Goal: Task Accomplishment & Management: Complete application form

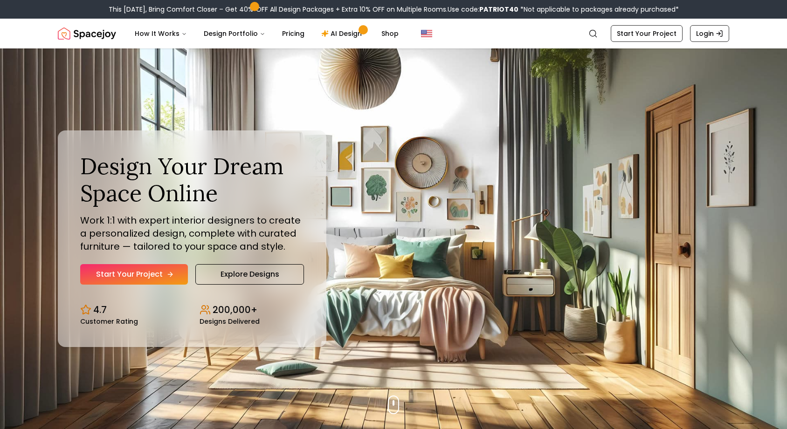
click at [179, 281] on link "Start Your Project" at bounding box center [134, 274] width 108 height 21
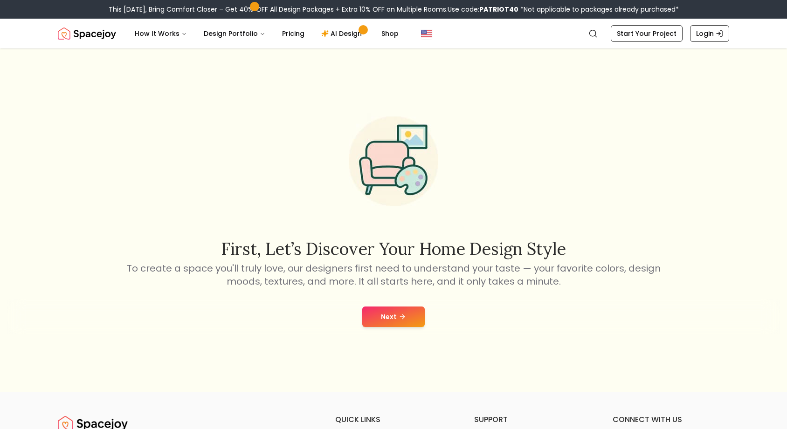
click at [386, 328] on div "Next" at bounding box center [393, 316] width 772 height 35
click at [384, 321] on button "Next" at bounding box center [393, 317] width 62 height 21
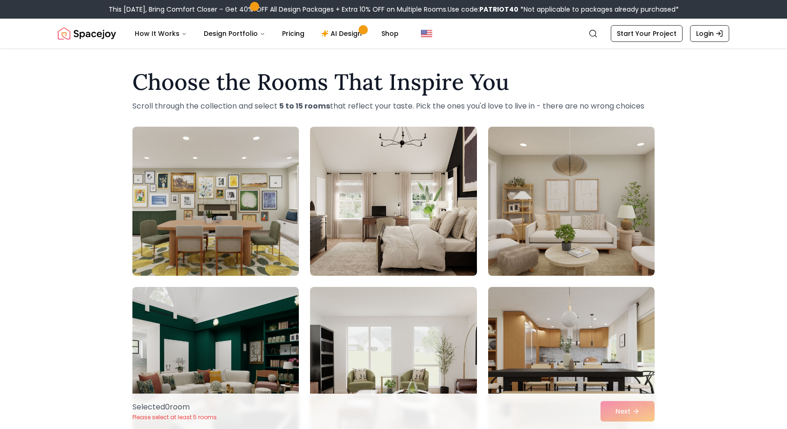
drag, startPoint x: 110, startPoint y: 206, endPoint x: 174, endPoint y: 17, distance: 199.9
click at [668, 40] on link "Start Your Project" at bounding box center [647, 33] width 72 height 17
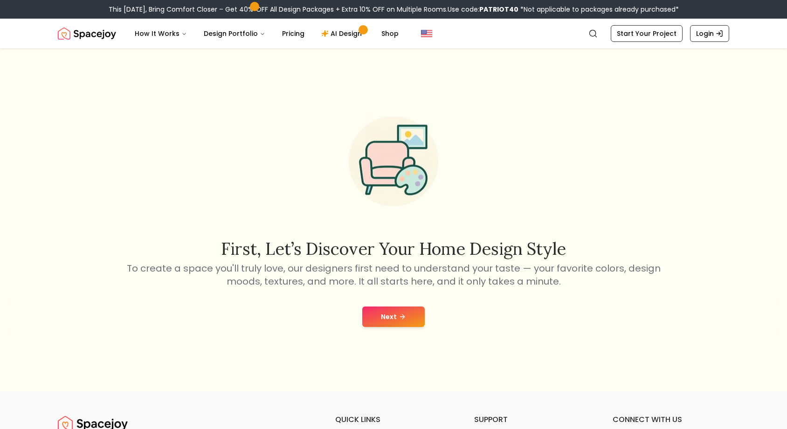
click at [398, 316] on button "Next" at bounding box center [393, 317] width 62 height 21
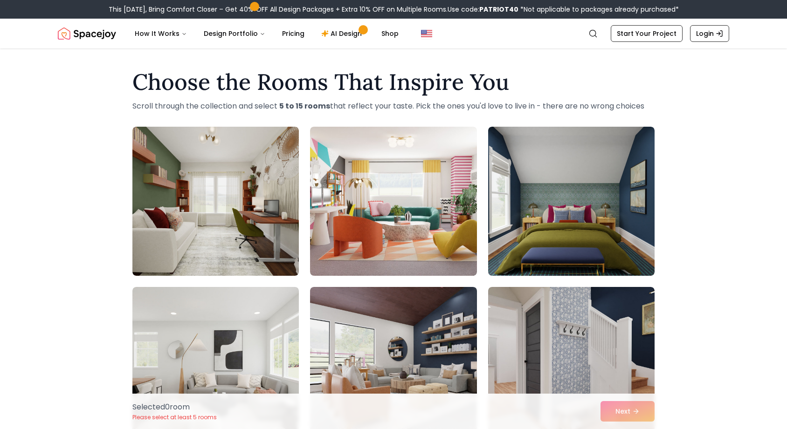
click at [338, 48] on nav "Spacejoy Search How It Works Design Portfolio Pricing AI Design Shop Search Sta…" at bounding box center [393, 34] width 671 height 30
click at [335, 33] on link "AI Design" at bounding box center [343, 33] width 58 height 19
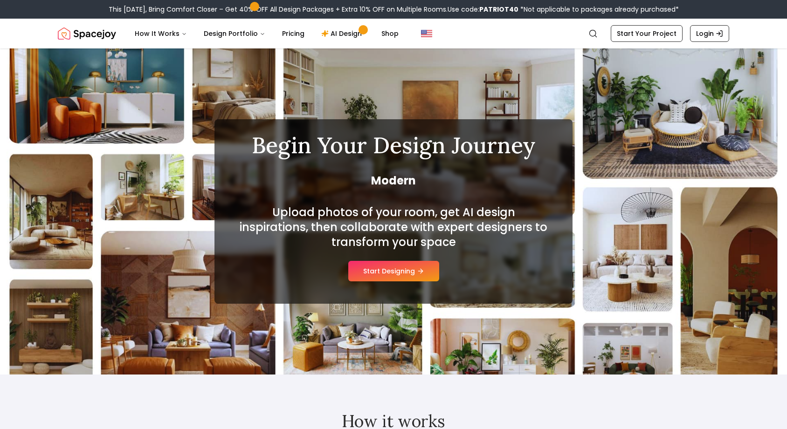
click at [385, 272] on button "Start Designing" at bounding box center [393, 271] width 91 height 21
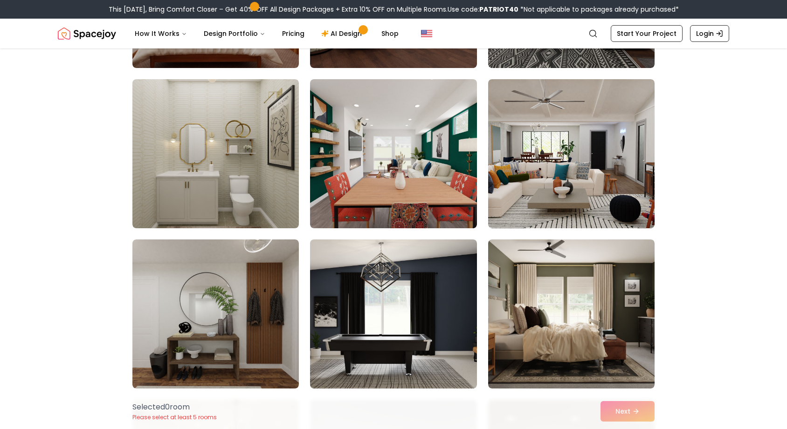
scroll to position [1980, 0]
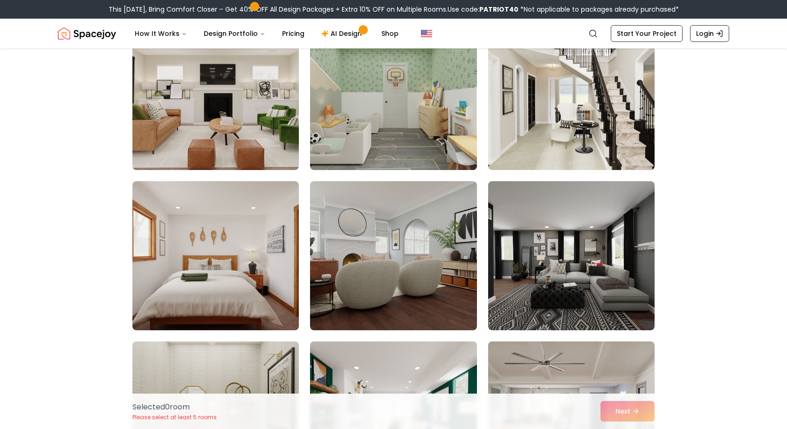
drag, startPoint x: 133, startPoint y: 218, endPoint x: 126, endPoint y: 138, distance: 81.0
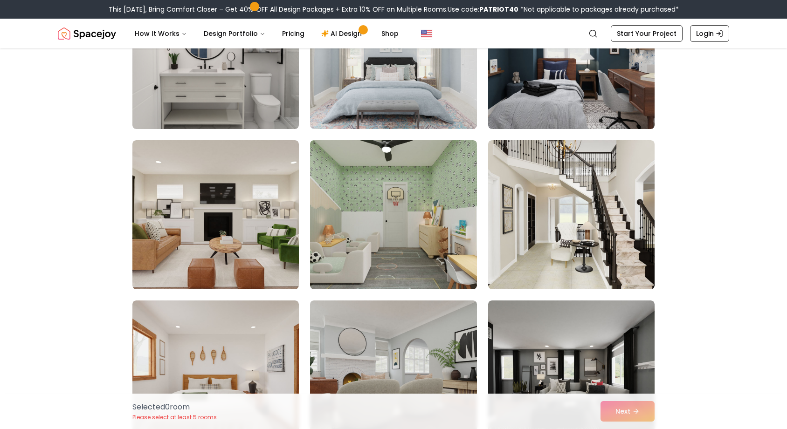
scroll to position [0, 0]
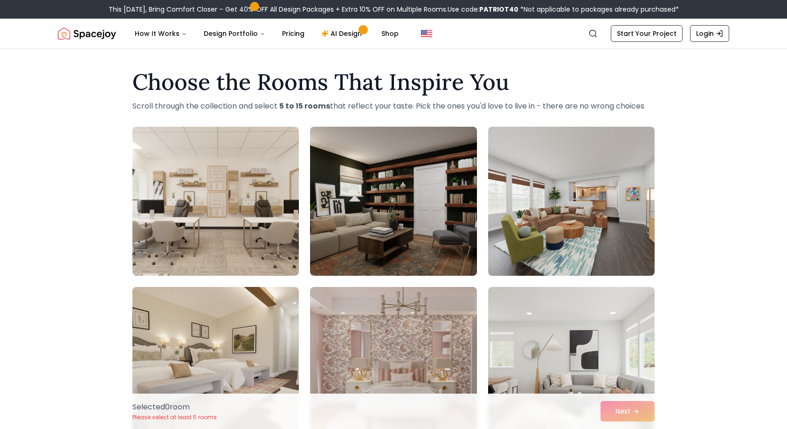
drag, startPoint x: 62, startPoint y: 188, endPoint x: 73, endPoint y: 5, distance: 183.1
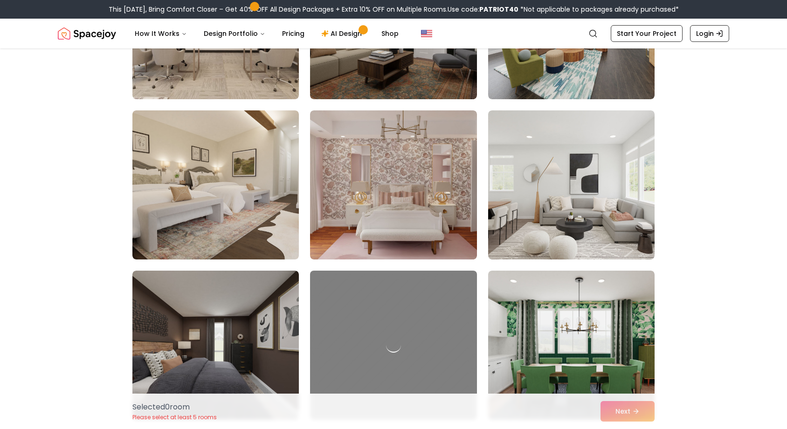
scroll to position [186, 0]
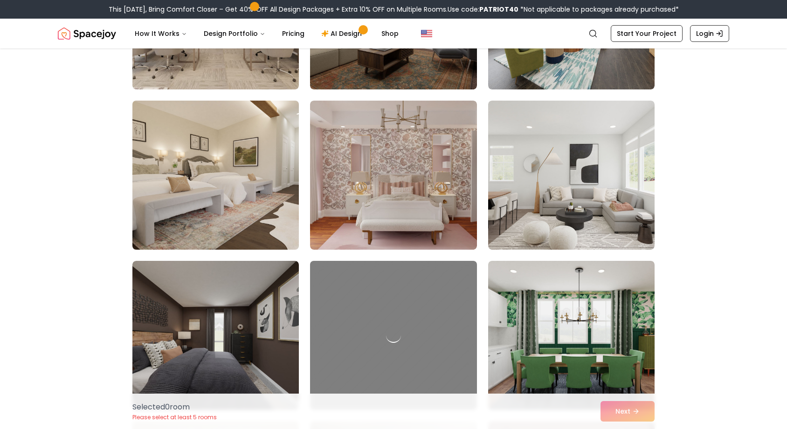
click at [254, 184] on img at bounding box center [215, 175] width 175 height 157
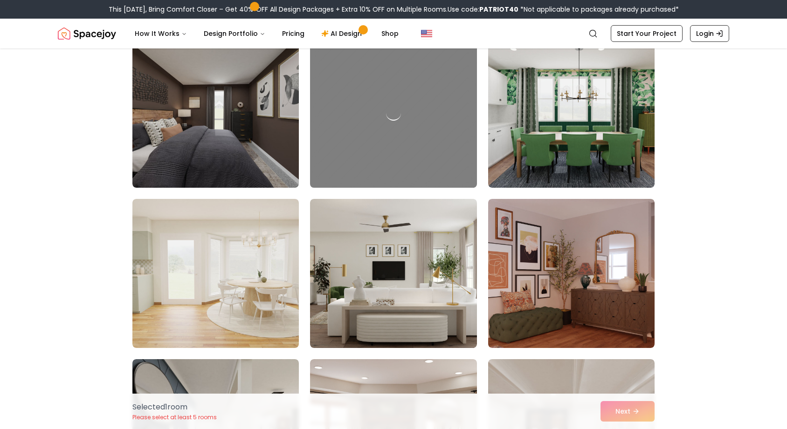
scroll to position [420, 0]
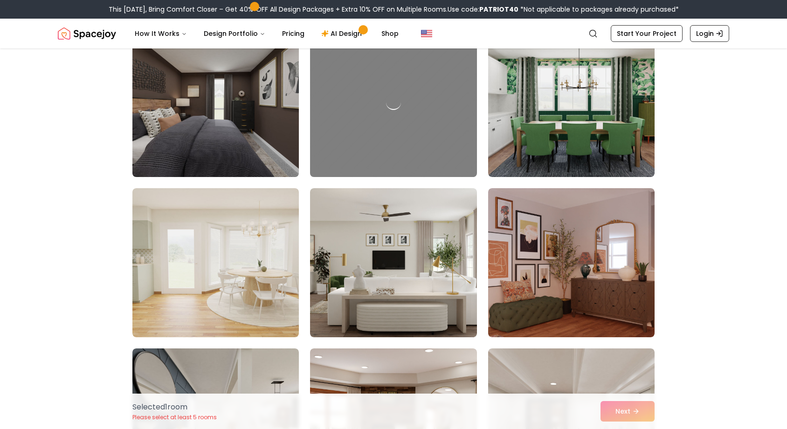
click at [241, 127] on img at bounding box center [215, 102] width 175 height 157
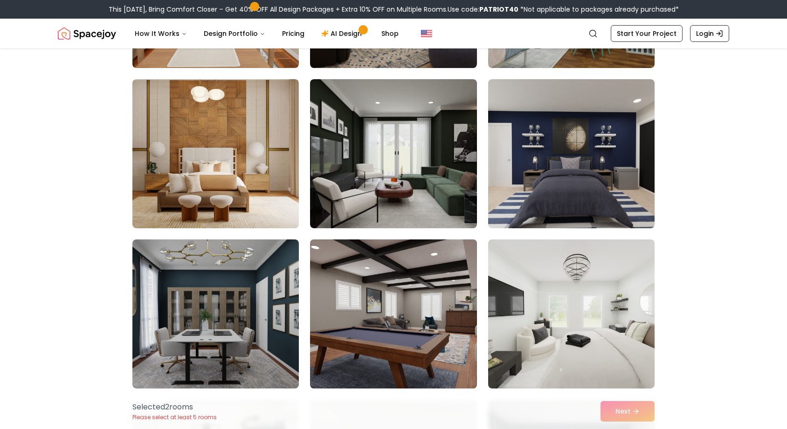
scroll to position [1492, 0]
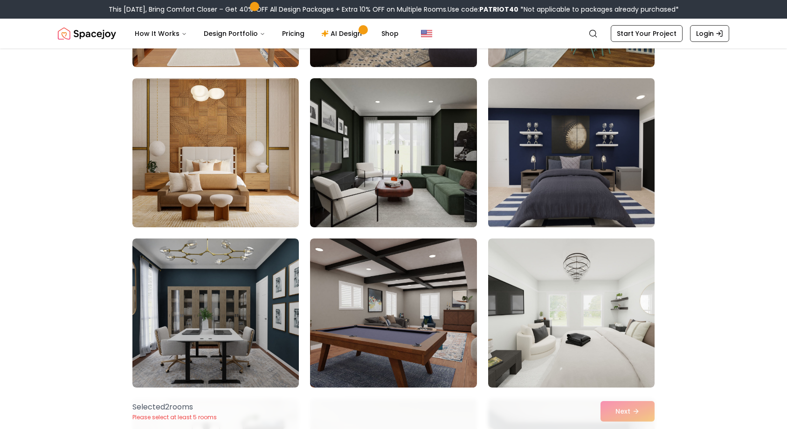
click at [522, 177] on img at bounding box center [571, 153] width 175 height 157
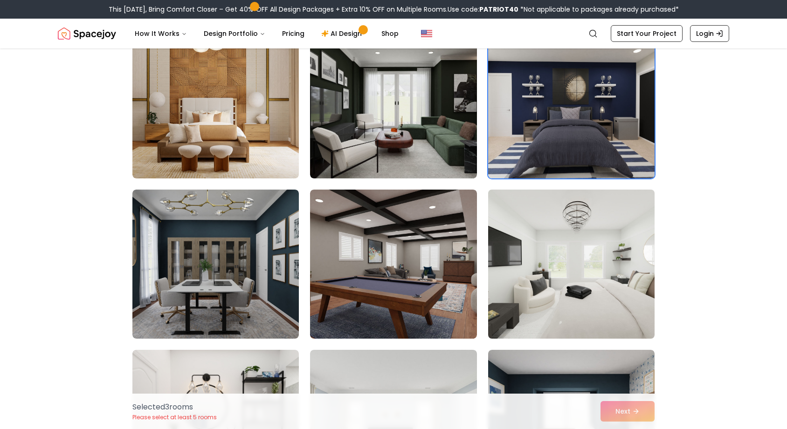
scroll to position [1632, 0]
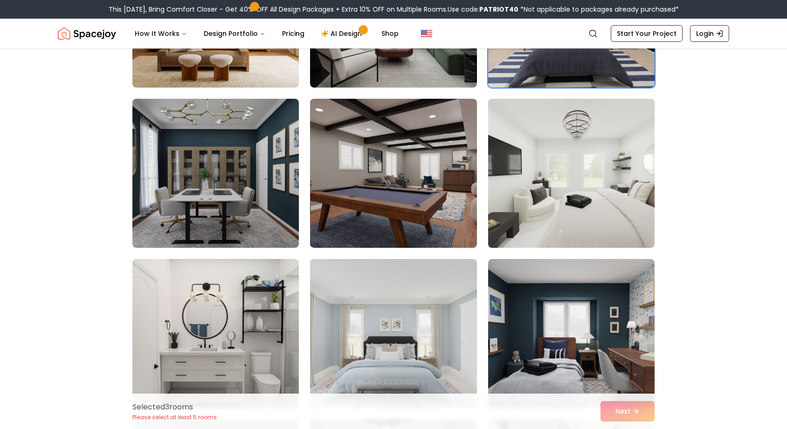
click at [521, 224] on img at bounding box center [571, 173] width 175 height 157
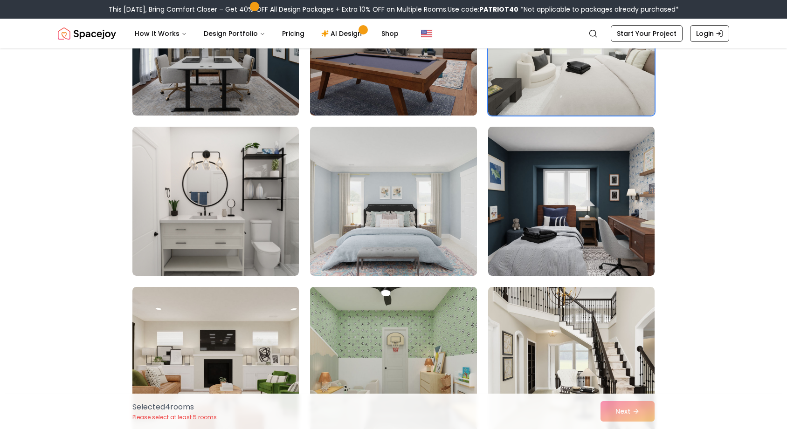
scroll to position [1818, 0]
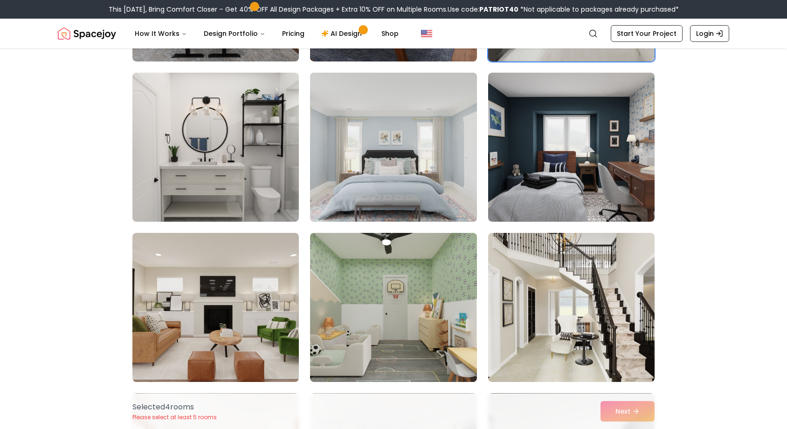
click at [418, 171] on img at bounding box center [393, 147] width 175 height 157
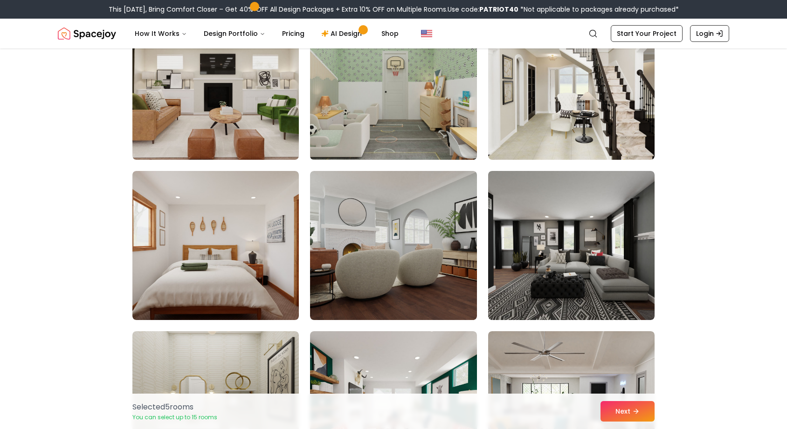
scroll to position [2191, 0]
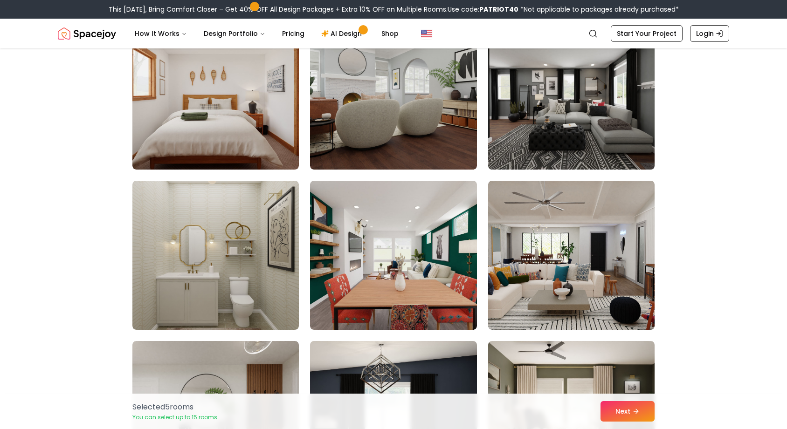
click at [544, 120] on img at bounding box center [571, 95] width 175 height 157
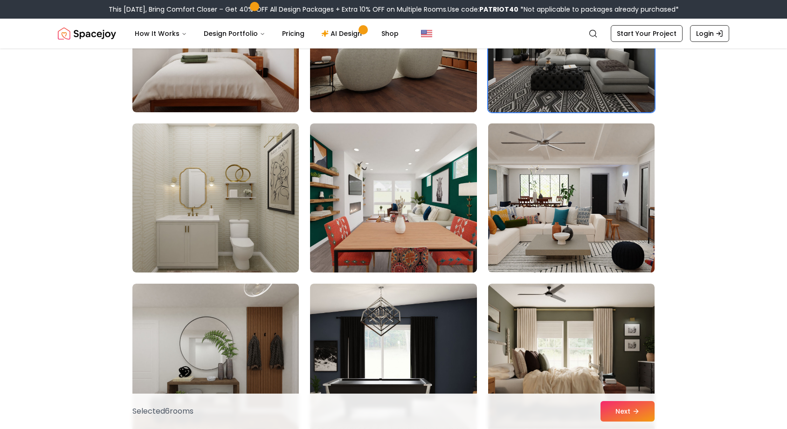
scroll to position [2331, 0]
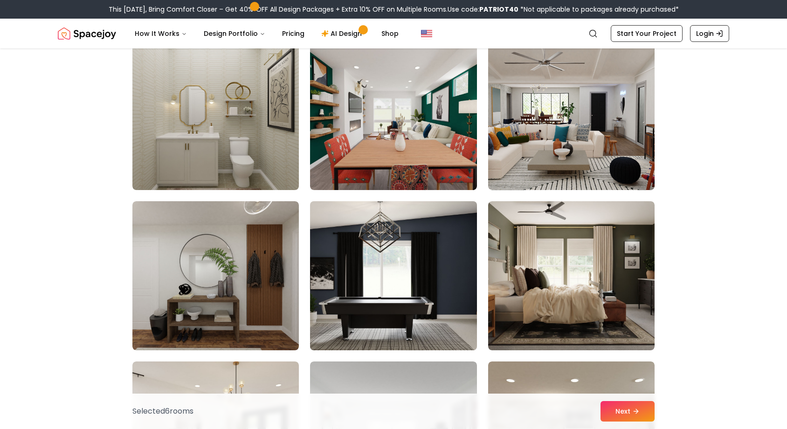
click at [391, 275] on img at bounding box center [393, 276] width 175 height 157
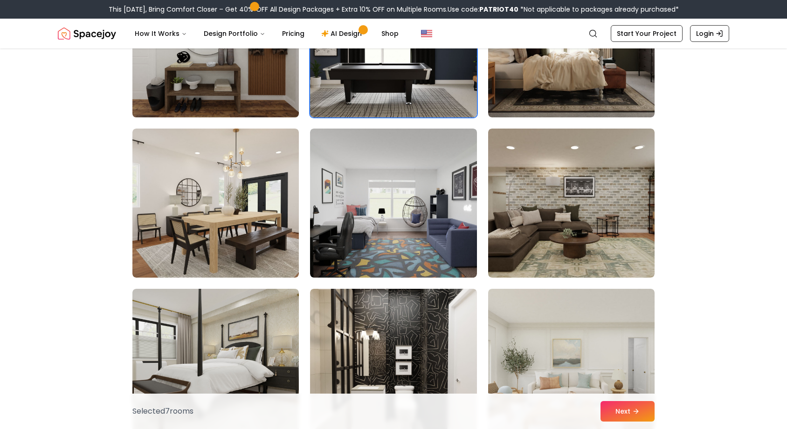
click at [262, 83] on img at bounding box center [215, 43] width 175 height 157
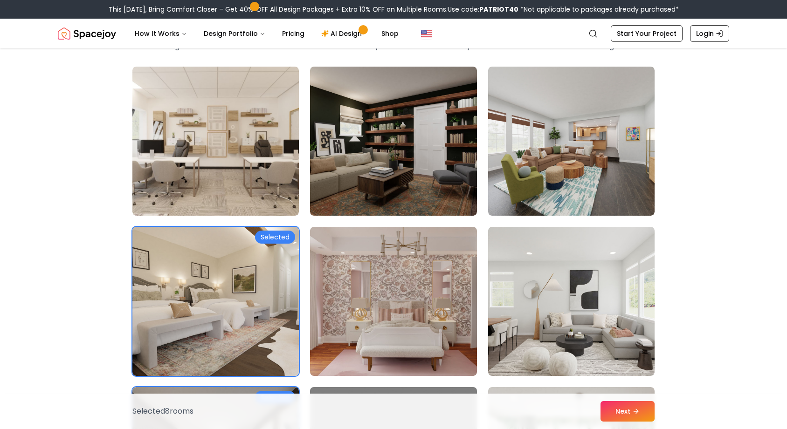
scroll to position [0, 0]
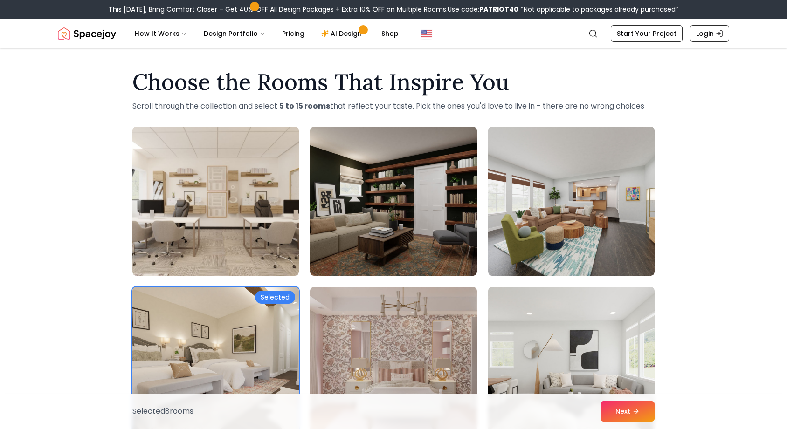
drag, startPoint x: 363, startPoint y: 201, endPoint x: 275, endPoint y: -46, distance: 261.7
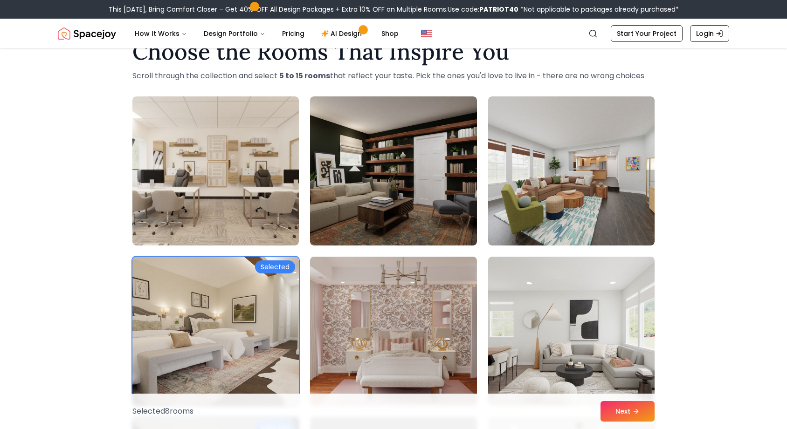
scroll to position [47, 0]
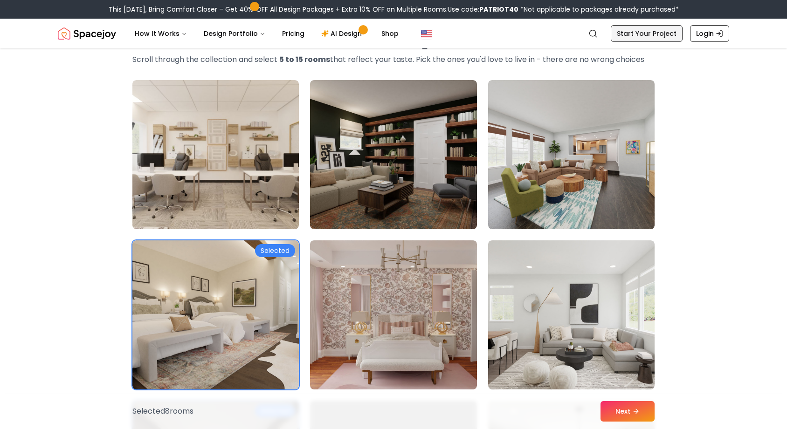
click at [645, 32] on link "Start Your Project" at bounding box center [647, 33] width 72 height 17
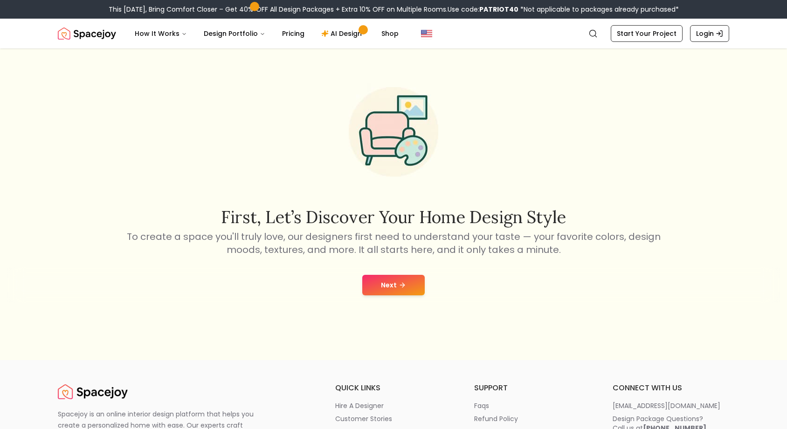
click at [388, 276] on button "Next" at bounding box center [393, 285] width 62 height 21
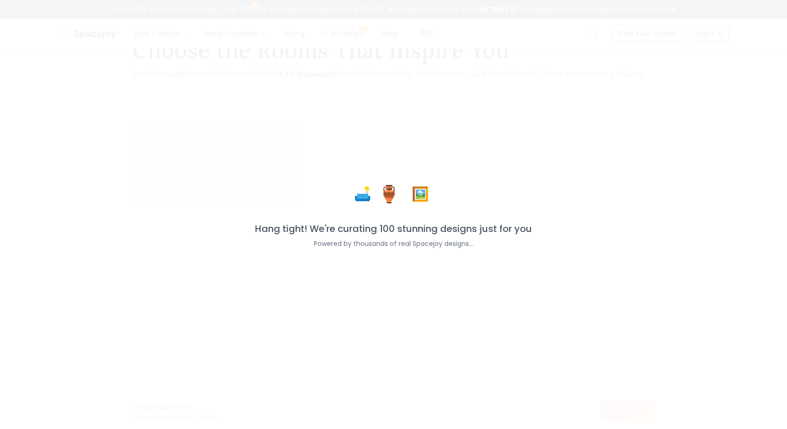
scroll to position [47, 0]
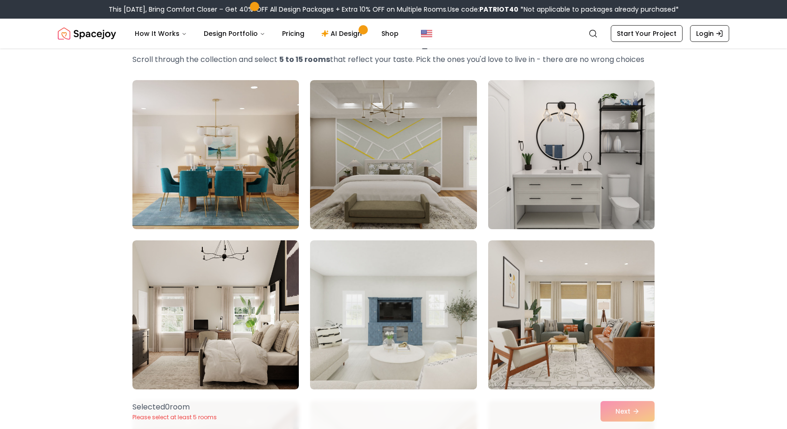
click at [589, 161] on img at bounding box center [571, 154] width 175 height 157
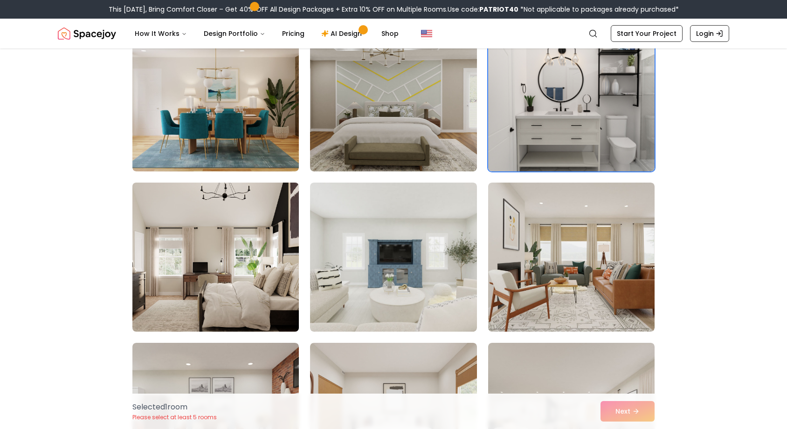
scroll to position [186, 0]
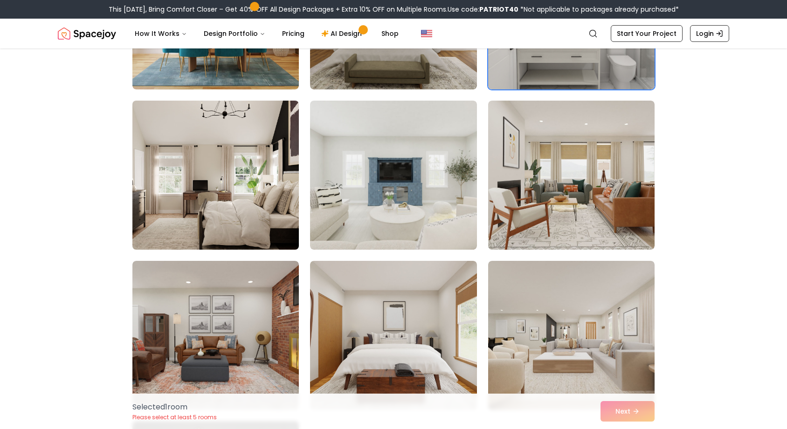
click at [218, 181] on img at bounding box center [215, 175] width 175 height 157
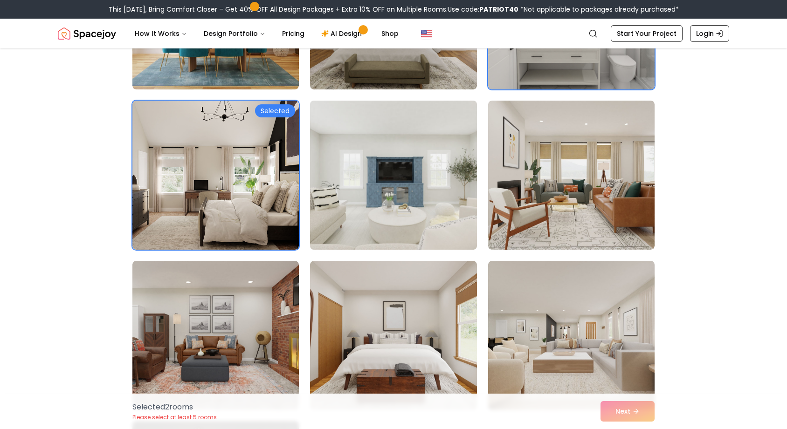
click at [422, 205] on img at bounding box center [393, 175] width 175 height 157
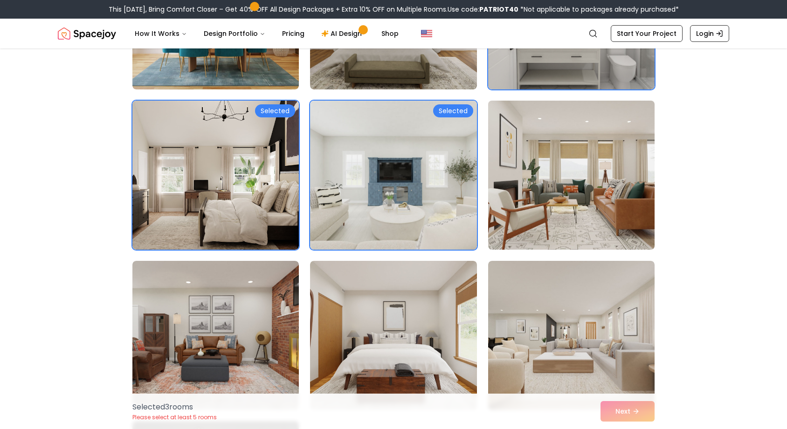
click at [520, 199] on img at bounding box center [571, 175] width 175 height 157
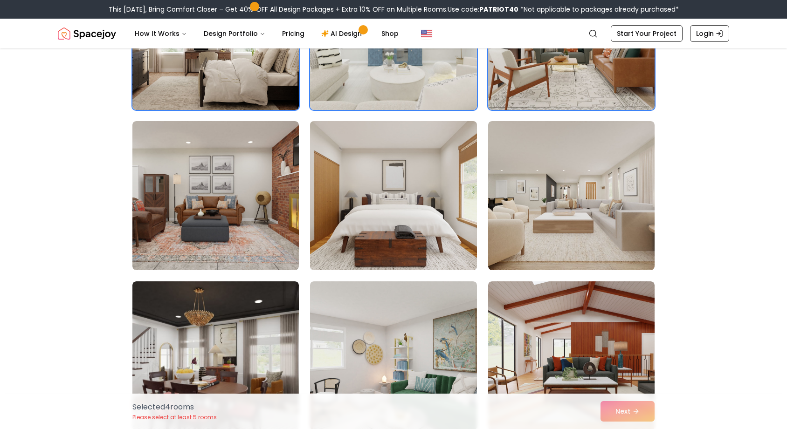
click at [435, 207] on img at bounding box center [393, 195] width 175 height 157
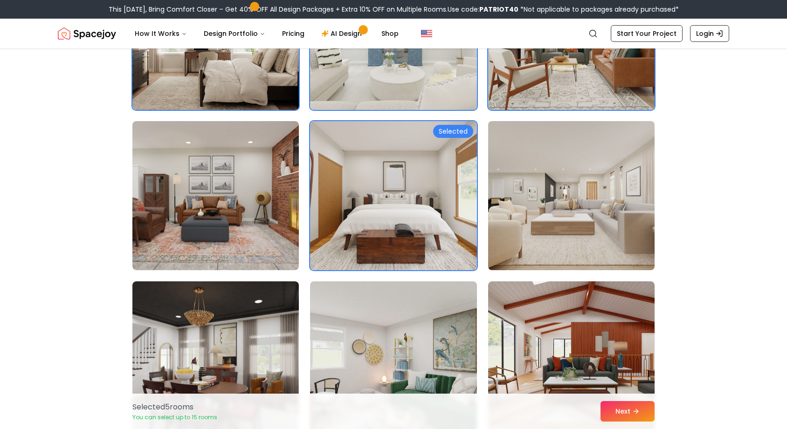
click at [546, 198] on img at bounding box center [571, 195] width 175 height 157
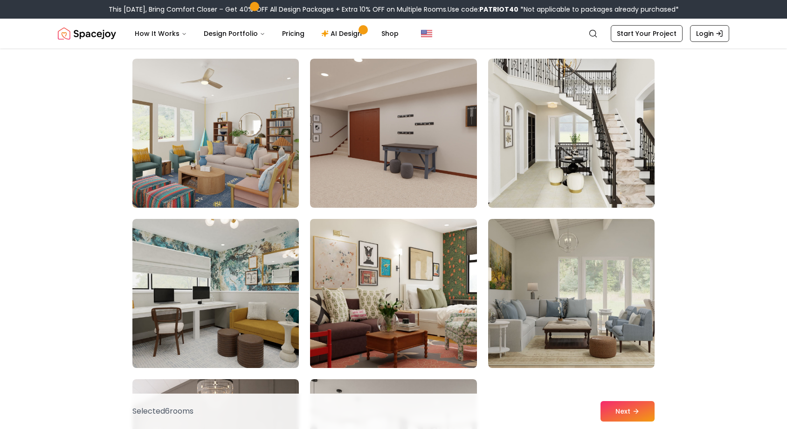
scroll to position [746, 0]
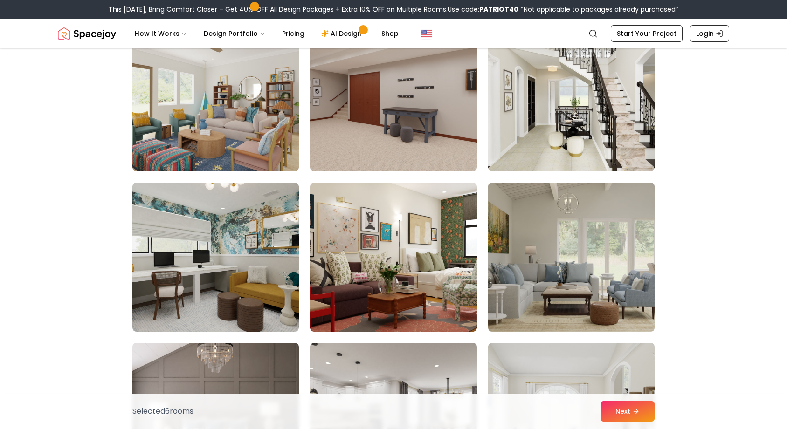
click at [614, 264] on img at bounding box center [571, 257] width 175 height 157
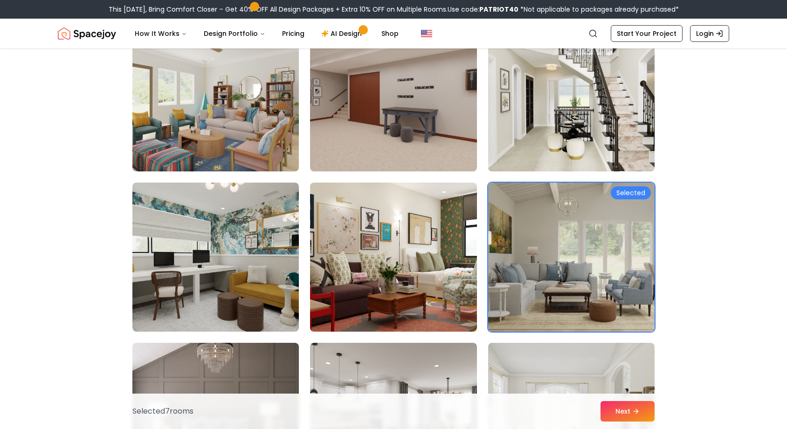
click at [589, 134] on img at bounding box center [571, 97] width 175 height 157
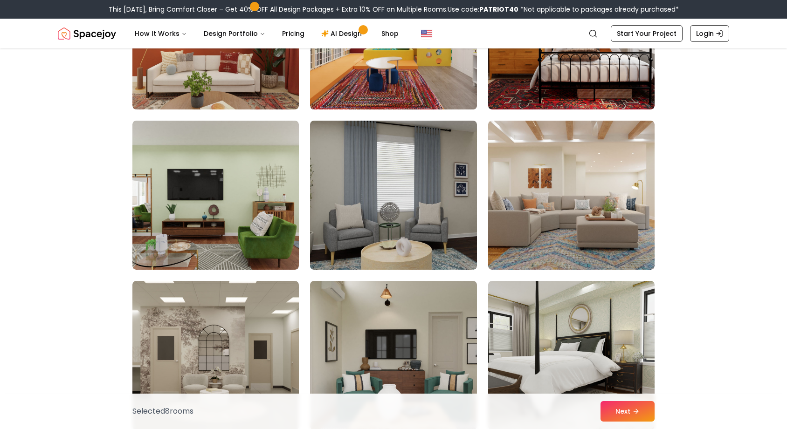
scroll to position [1352, 0]
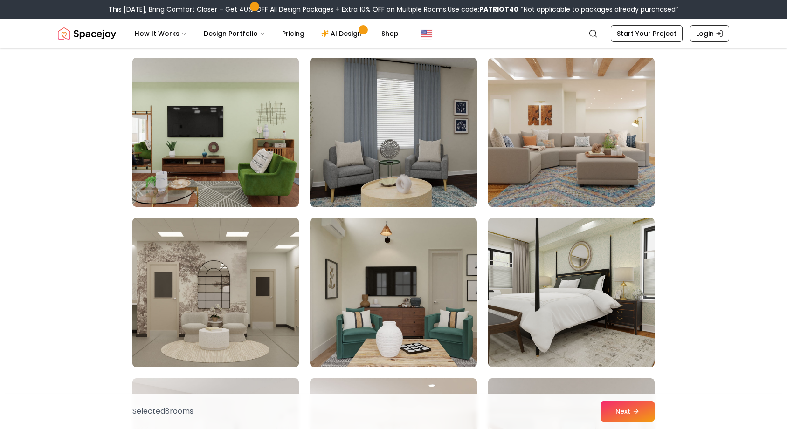
click at [237, 332] on img at bounding box center [215, 292] width 175 height 157
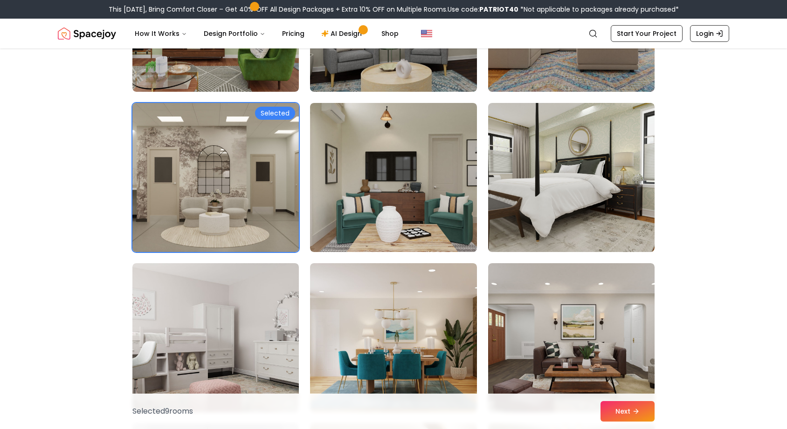
scroll to position [1538, 0]
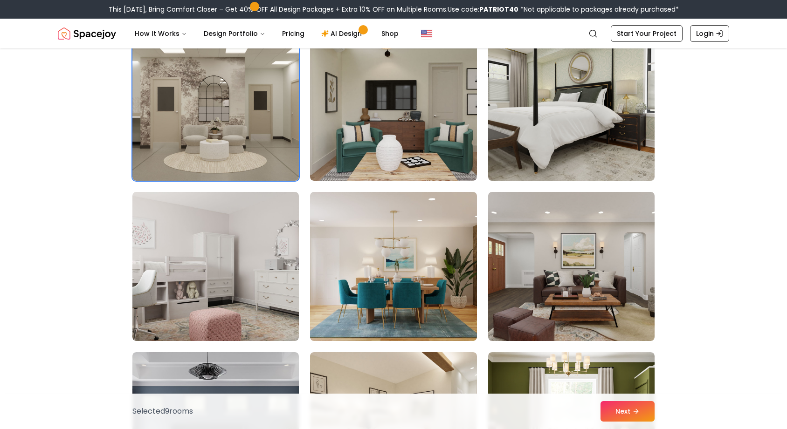
click at [532, 110] on img at bounding box center [571, 106] width 175 height 157
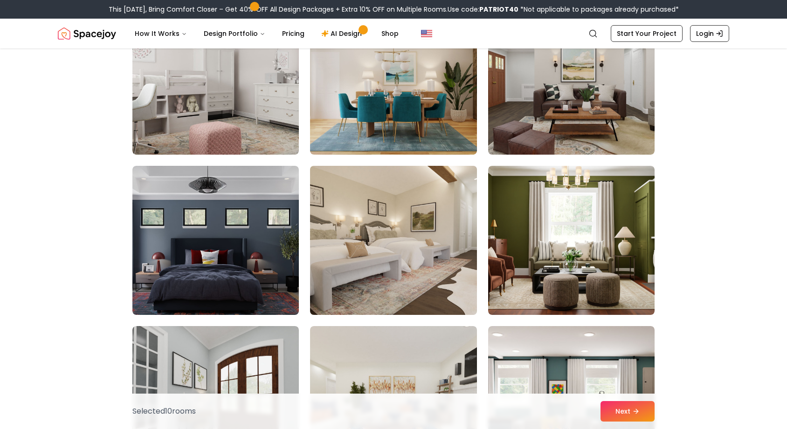
click at [433, 245] on img at bounding box center [393, 240] width 175 height 157
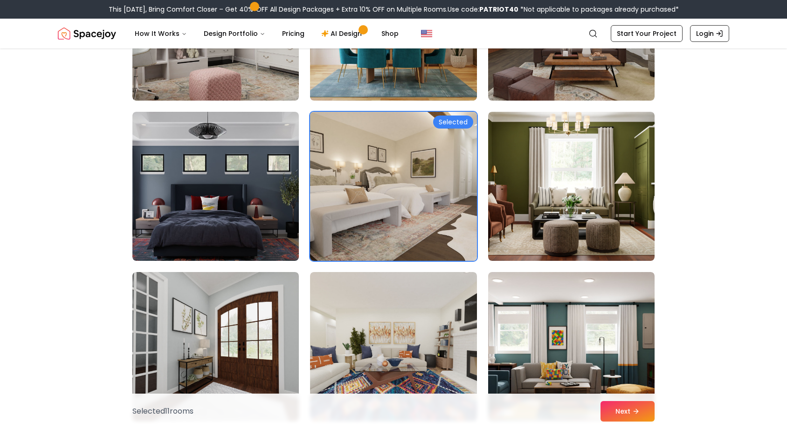
scroll to position [1865, 0]
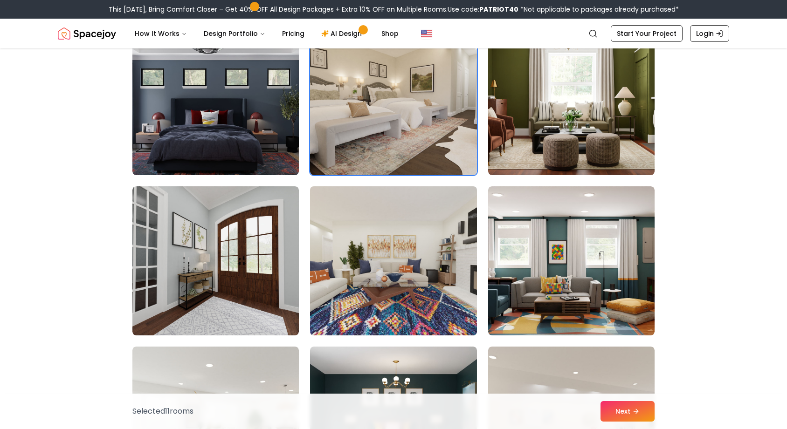
click at [404, 277] on img at bounding box center [393, 261] width 175 height 157
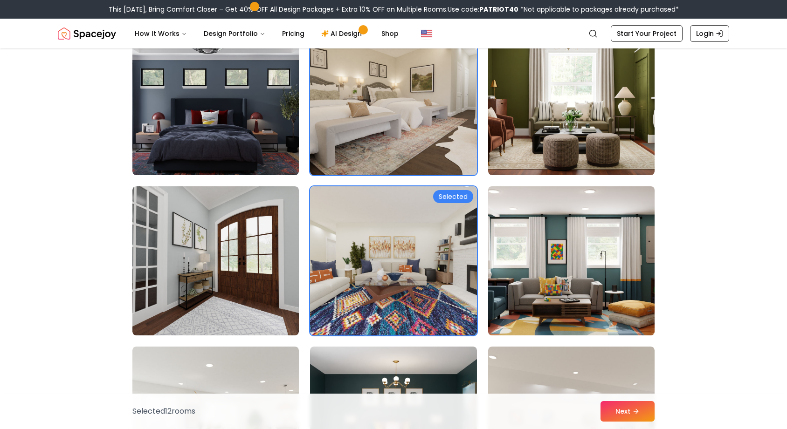
click at [574, 269] on img at bounding box center [571, 261] width 175 height 157
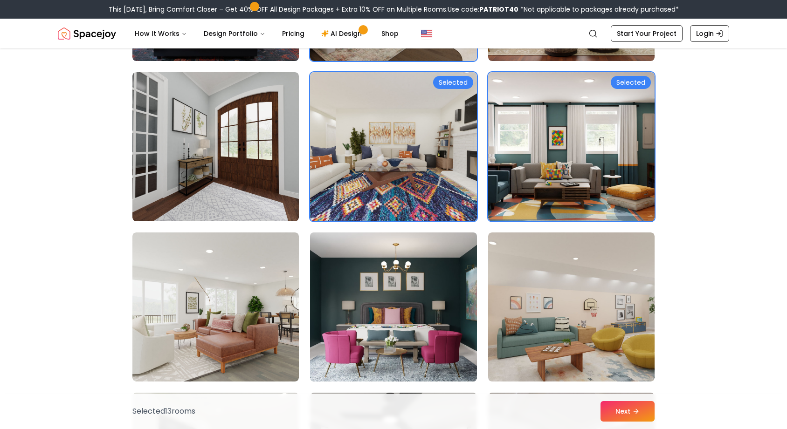
scroll to position [2051, 0]
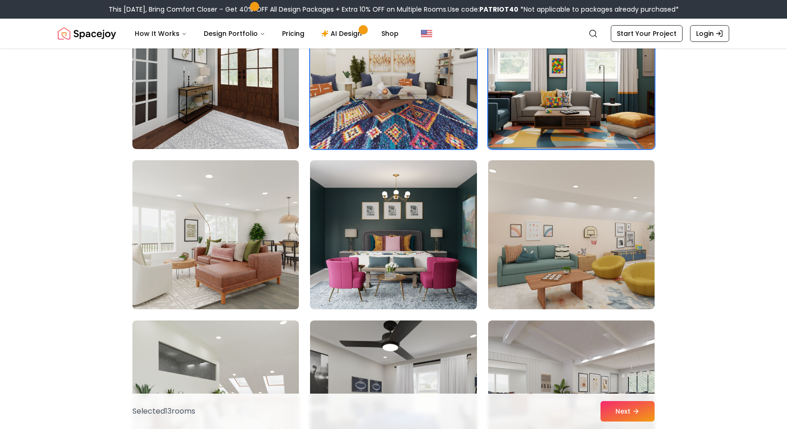
click at [226, 248] on img at bounding box center [215, 235] width 175 height 157
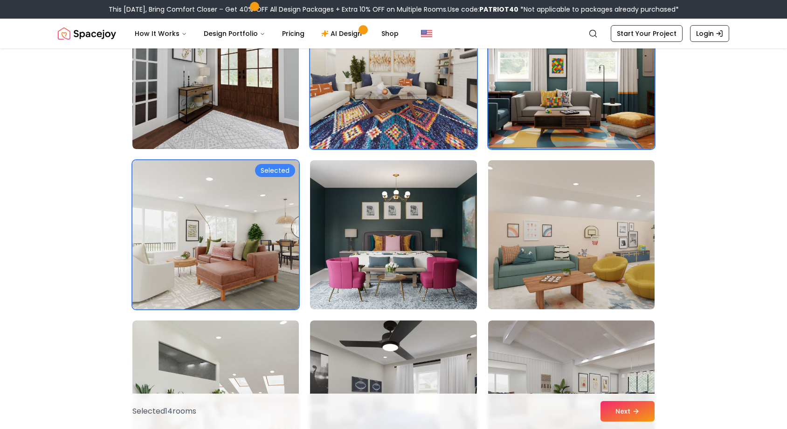
click at [549, 240] on img at bounding box center [571, 235] width 175 height 157
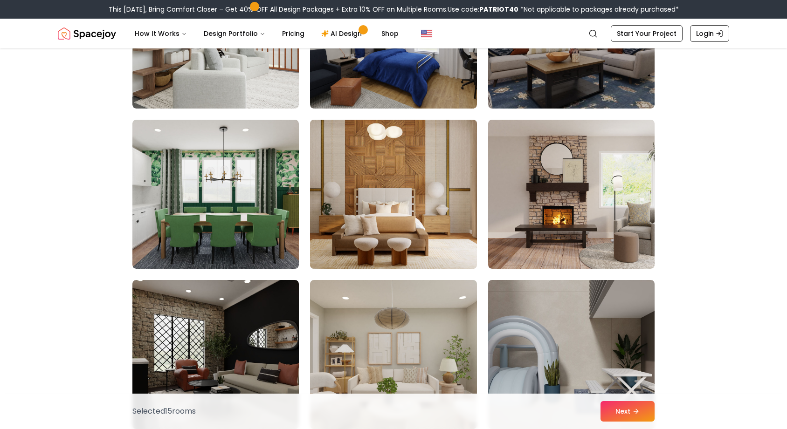
scroll to position [2471, 0]
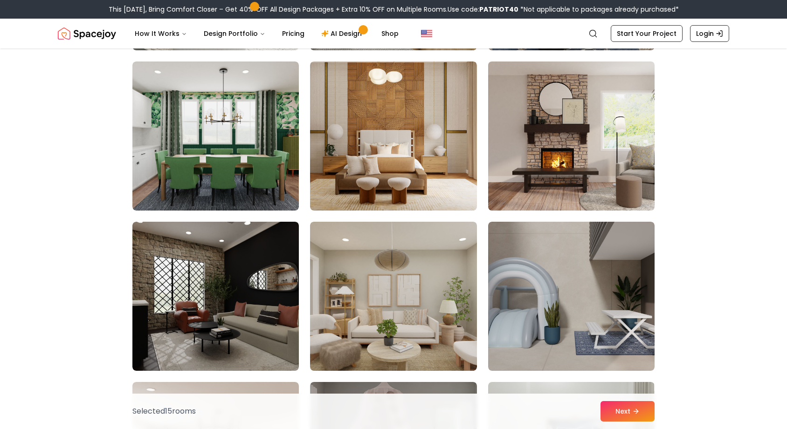
click at [568, 136] on img at bounding box center [571, 136] width 175 height 157
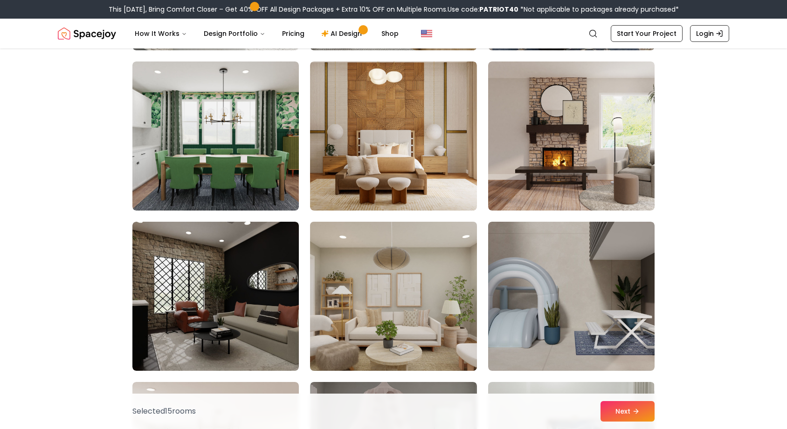
click at [443, 323] on img at bounding box center [393, 296] width 175 height 157
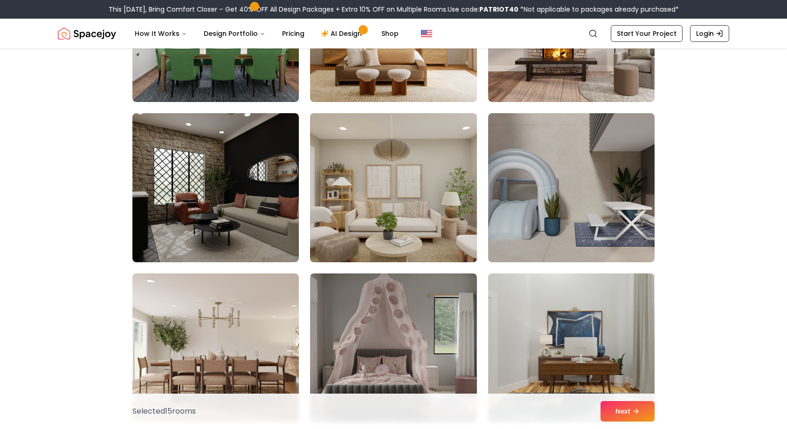
scroll to position [2657, 0]
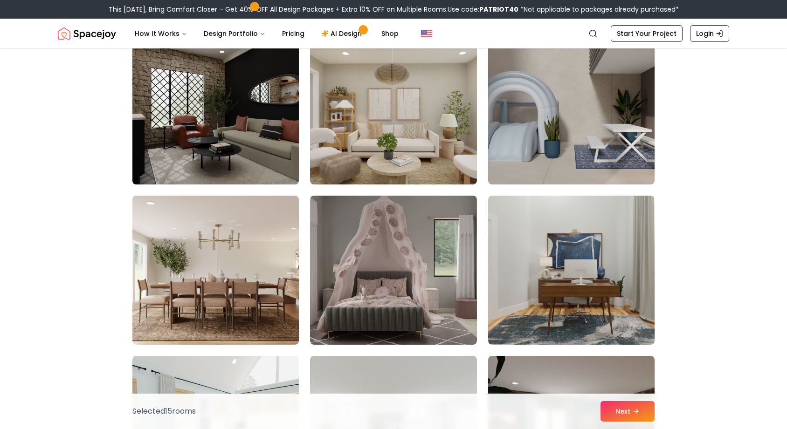
click at [279, 128] on img at bounding box center [215, 110] width 175 height 157
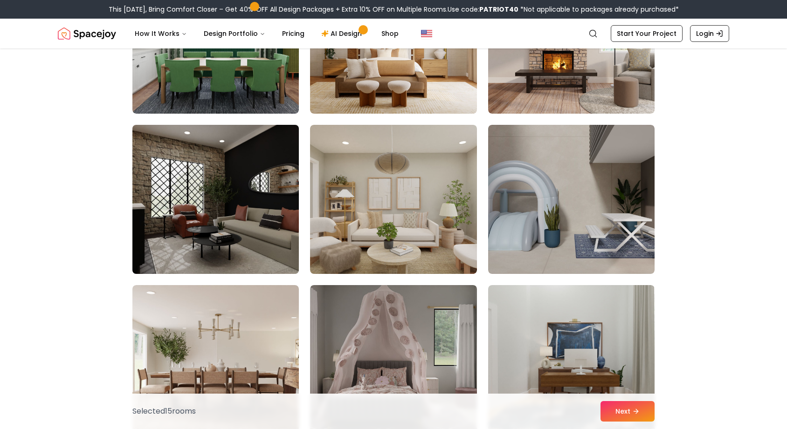
scroll to position [2517, 0]
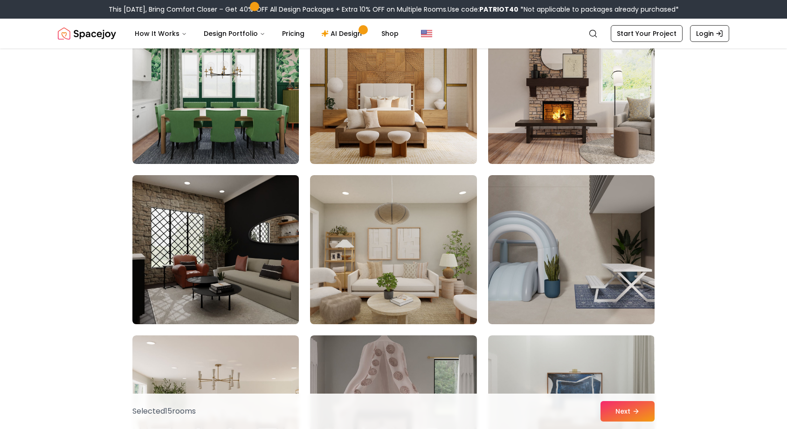
click at [220, 241] on img at bounding box center [215, 250] width 175 height 157
click at [219, 241] on img at bounding box center [215, 250] width 175 height 157
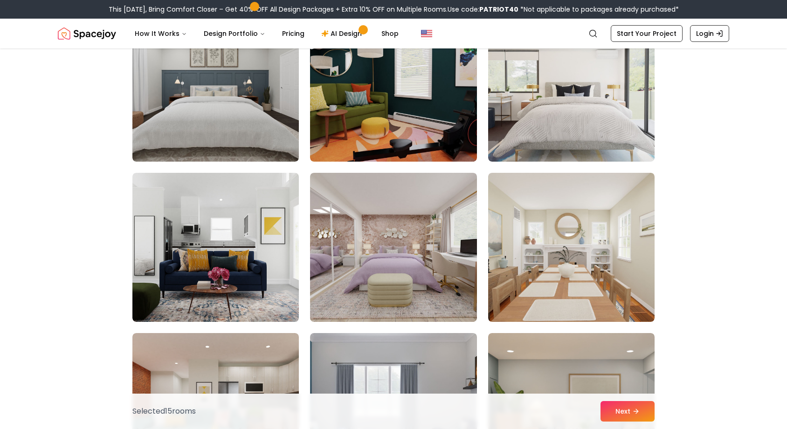
scroll to position [0, 0]
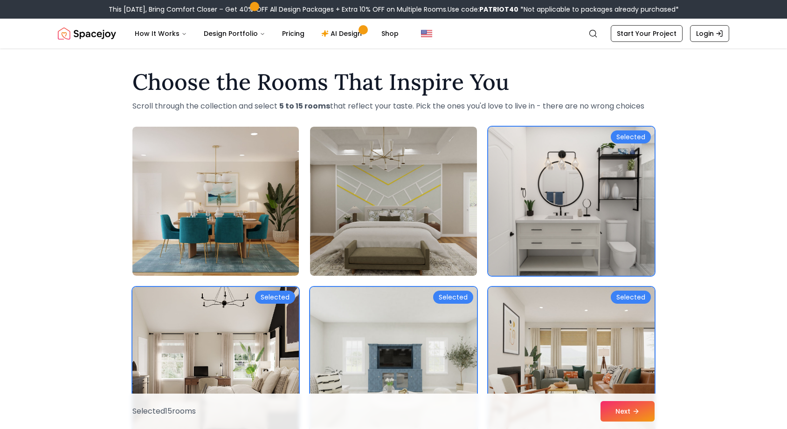
drag, startPoint x: 473, startPoint y: 317, endPoint x: 431, endPoint y: 64, distance: 255.7
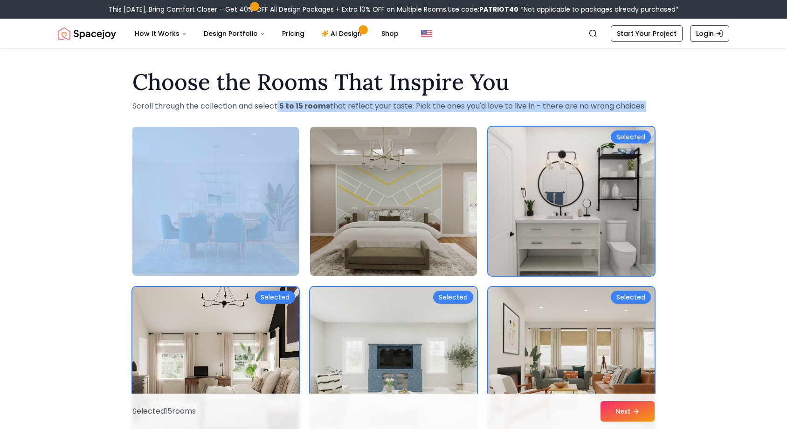
drag, startPoint x: 295, startPoint y: 105, endPoint x: 571, endPoint y: 125, distance: 276.7
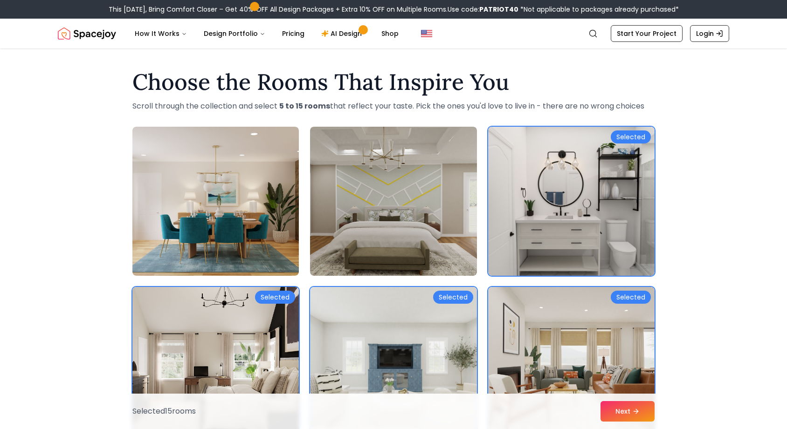
click at [593, 89] on h1 "Choose the Rooms That Inspire You" at bounding box center [393, 82] width 522 height 22
click at [328, 33] on link "AI Design" at bounding box center [343, 33] width 58 height 19
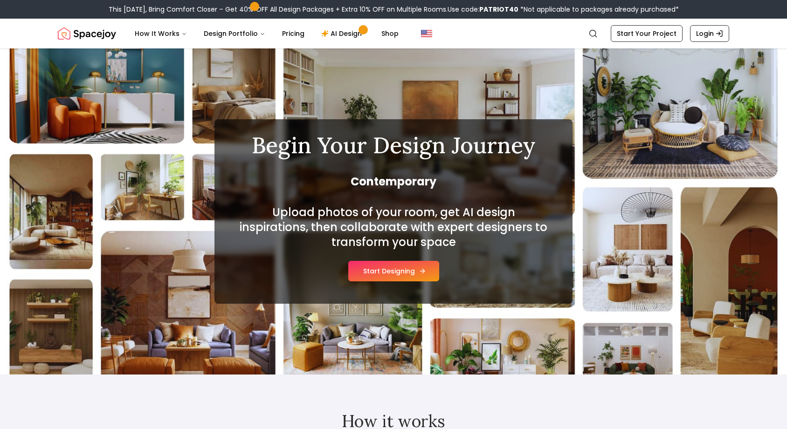
click at [413, 281] on button "Start Designing" at bounding box center [393, 271] width 91 height 21
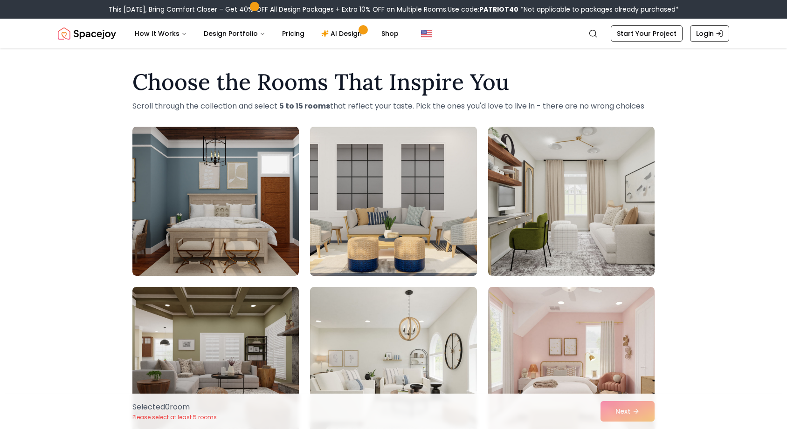
click at [425, 260] on img at bounding box center [393, 201] width 175 height 157
